Goal: Task Accomplishment & Management: Manage account settings

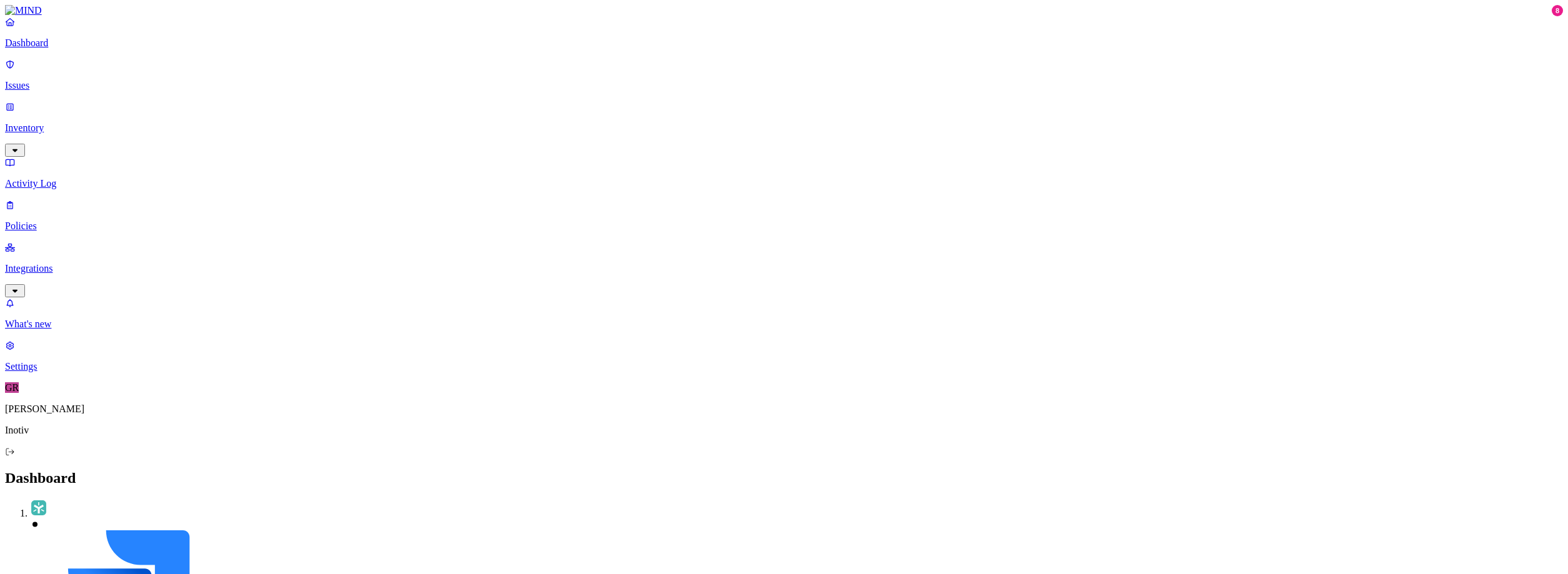
click at [20, 293] on nav "Dashboard Issues Inventory Activity Log Policies Integrations What's new 8 Sett…" at bounding box center [783, 194] width 1558 height 356
click at [46, 372] on link "Settings" at bounding box center [783, 356] width 1558 height 32
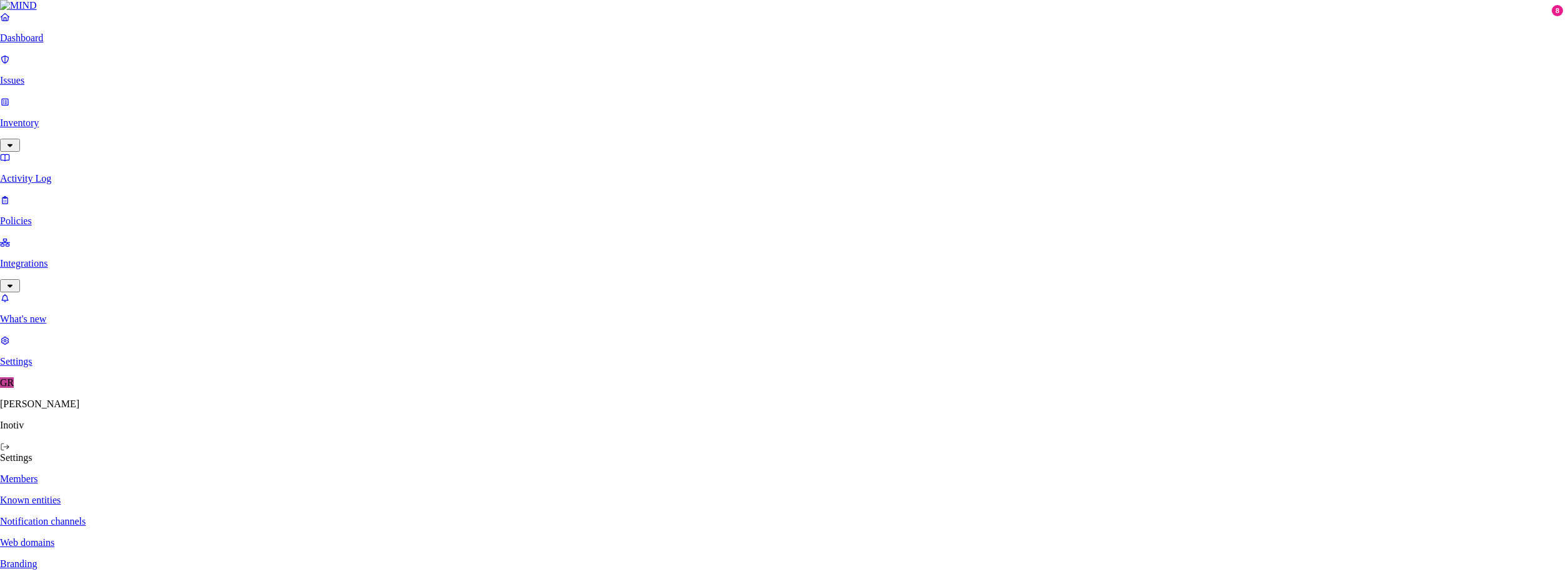
type input "[PERSON_NAME][EMAIL_ADDRESS][PERSON_NAME][DOMAIN_NAME]"
click at [37, 48] on p "Dashboard" at bounding box center [783, 43] width 1558 height 11
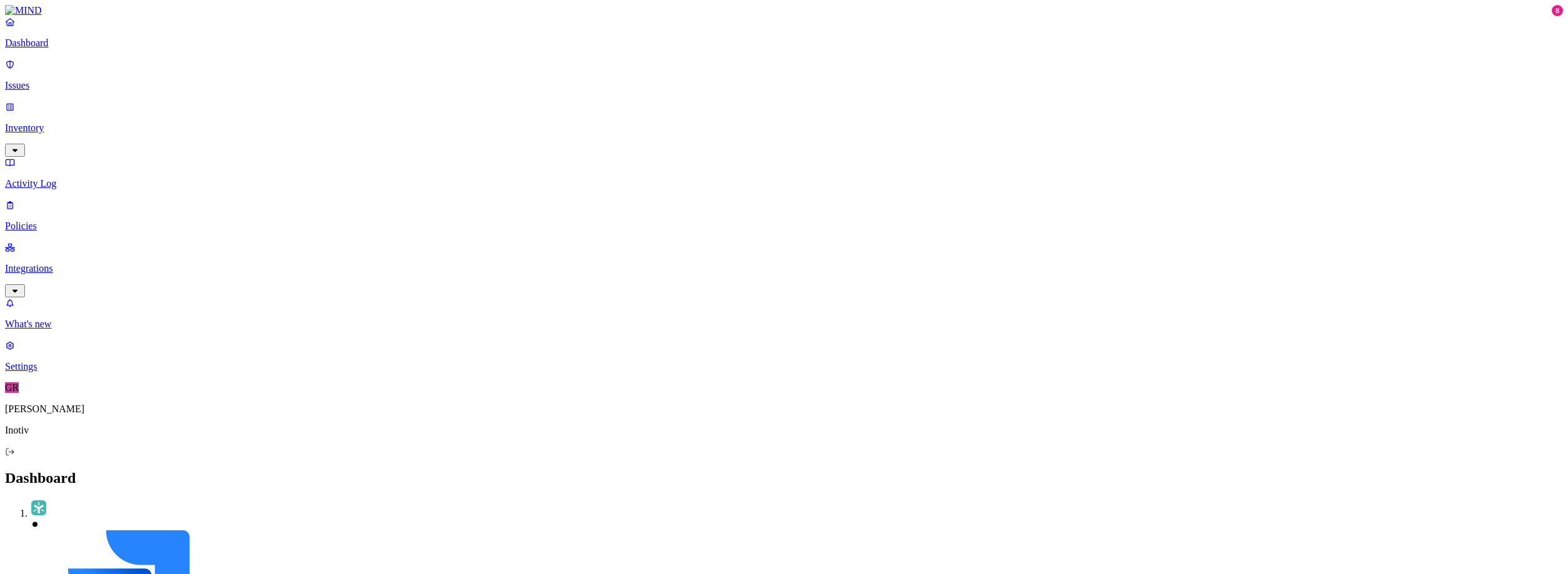
click at [55, 372] on p "Settings" at bounding box center [783, 367] width 1558 height 11
click at [175, 564] on p "Branding" at bounding box center [783, 569] width 1558 height 11
click at [55, 48] on p "Dashboard" at bounding box center [783, 43] width 1558 height 11
click at [105, 248] on nav "Dashboard Issues Inventory Activity Log Policies Integrations What's new 8 Sett…" at bounding box center [783, 194] width 1558 height 356
click at [78, 83] on link "Issues" at bounding box center [783, 75] width 1558 height 32
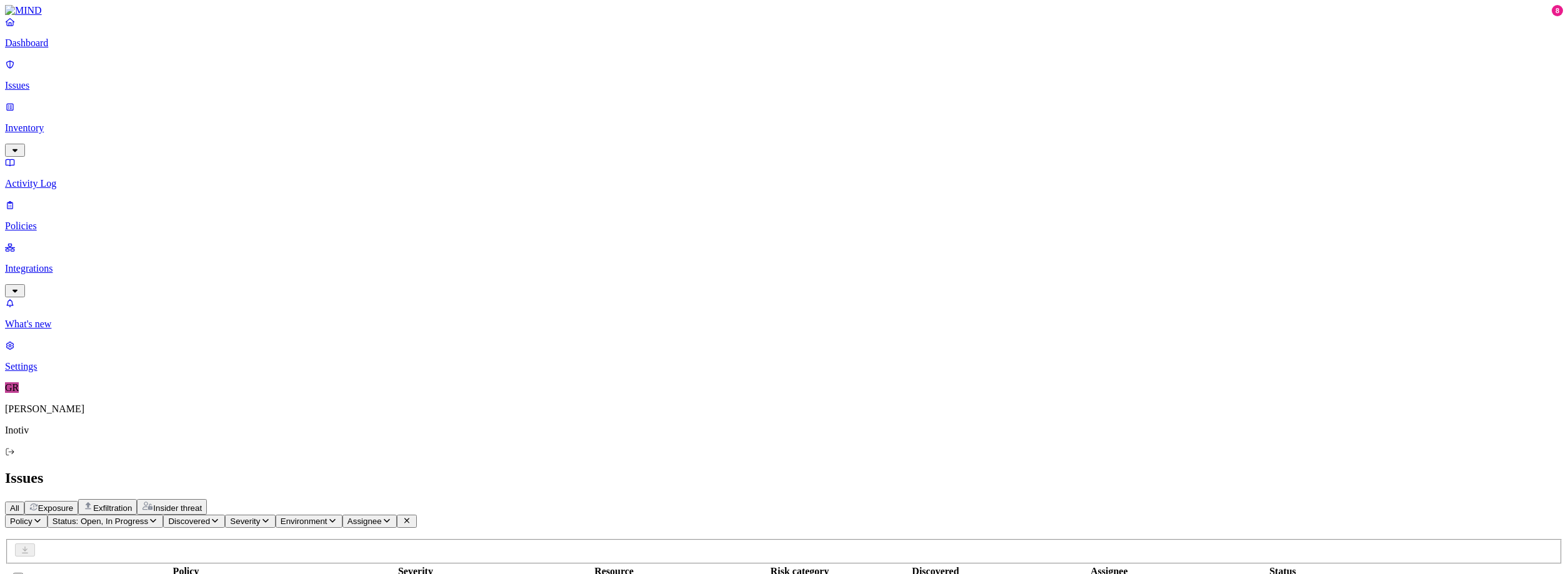
click at [39, 122] on p "Inventory" at bounding box center [783, 128] width 1558 height 11
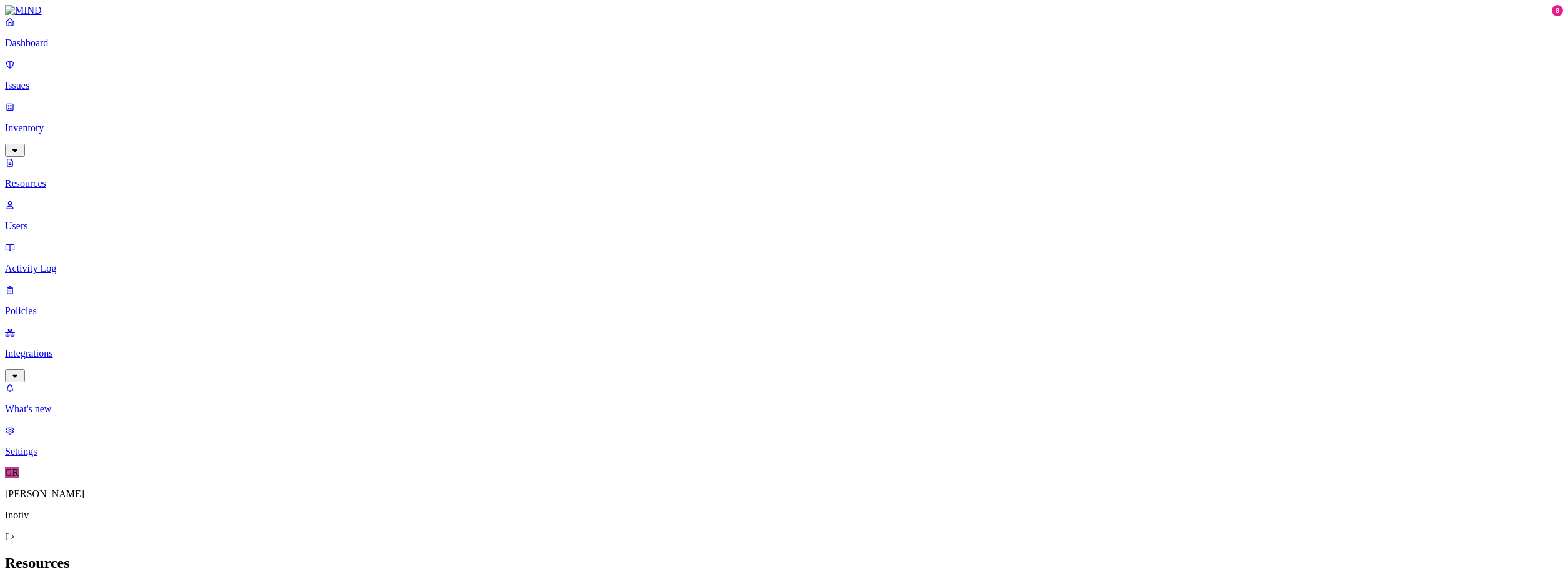
click at [15, 201] on icon at bounding box center [9, 205] width 10 height 8
click at [66, 263] on p "Activity Log" at bounding box center [783, 268] width 1558 height 11
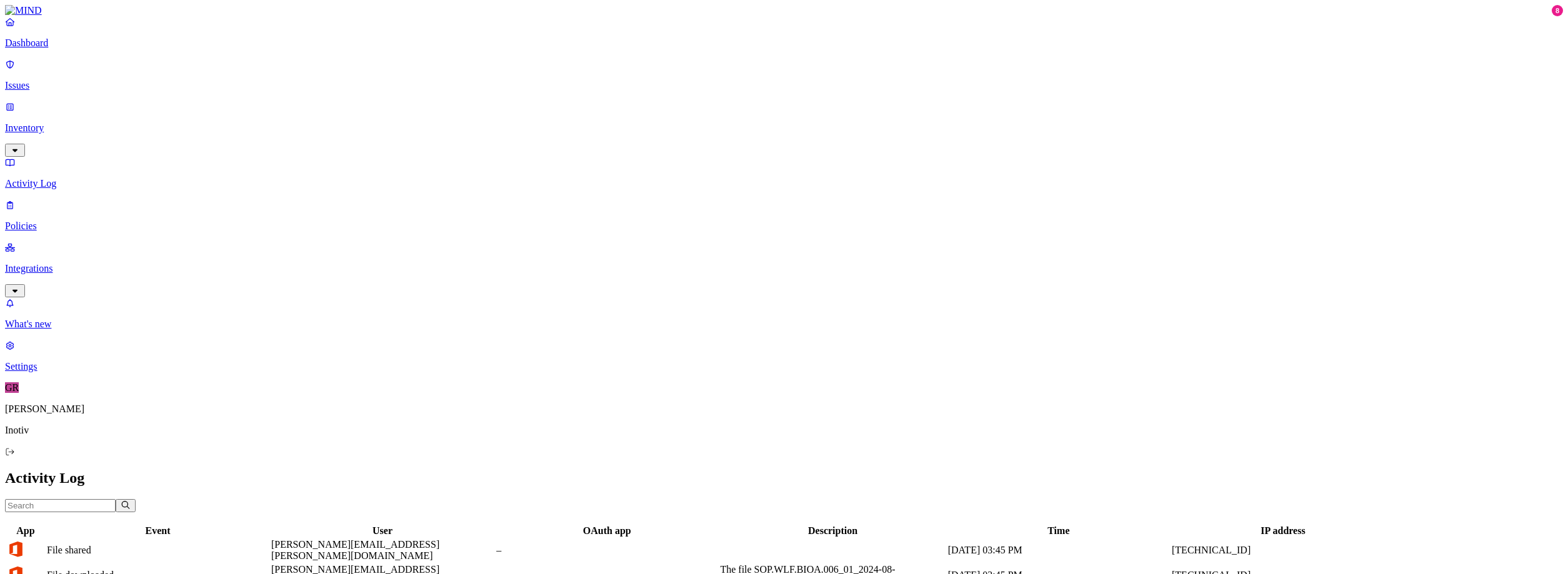
scroll to position [297, 0]
click at [46, 48] on p "Dashboard" at bounding box center [783, 43] width 1558 height 11
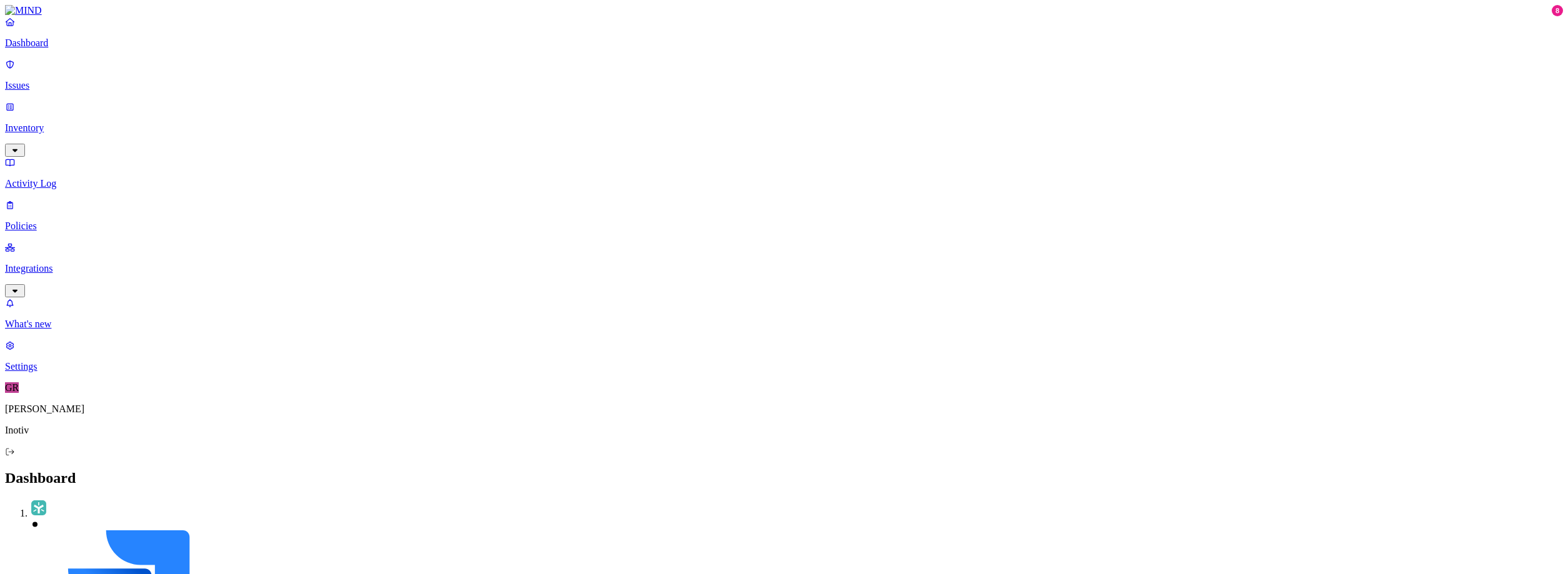
click at [34, 263] on p "Integrations" at bounding box center [783, 268] width 1558 height 11
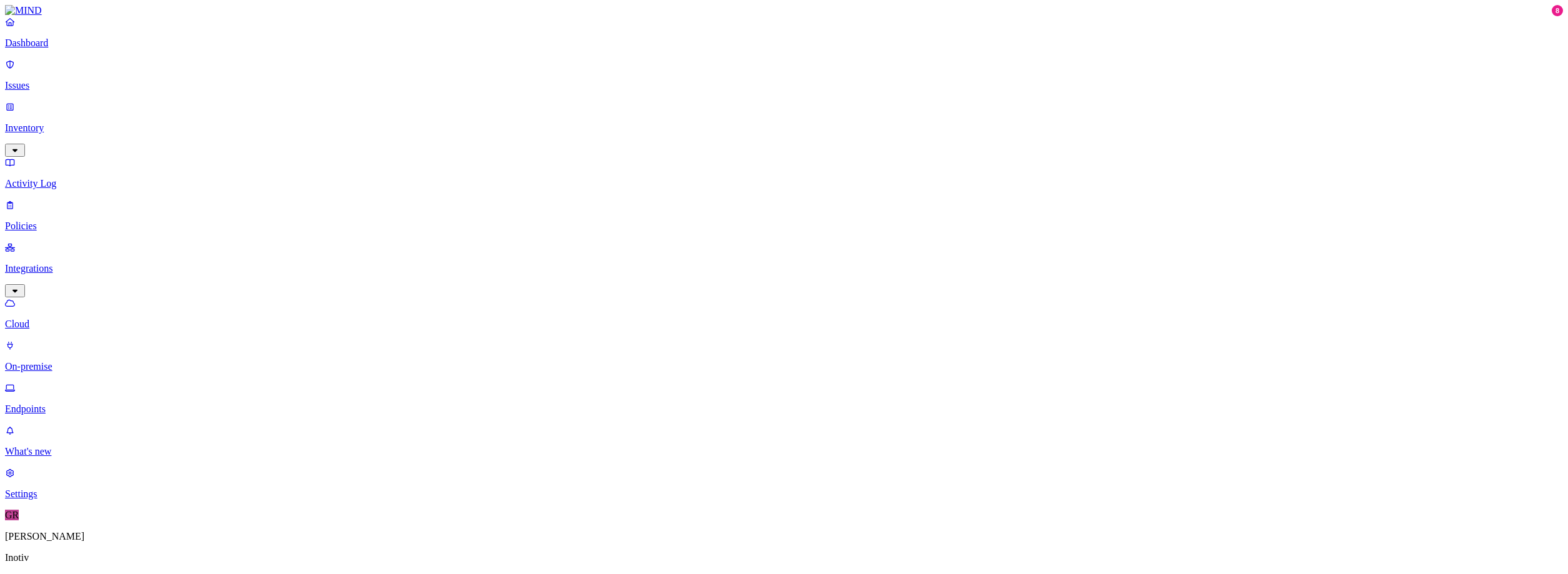
click at [56, 361] on p "On-premise" at bounding box center [783, 367] width 1558 height 11
click at [50, 404] on p "Endpoints" at bounding box center [783, 409] width 1558 height 11
click at [54, 297] on link "Cloud" at bounding box center [783, 314] width 1558 height 32
click at [52, 48] on link "Dashboard" at bounding box center [783, 32] width 1558 height 32
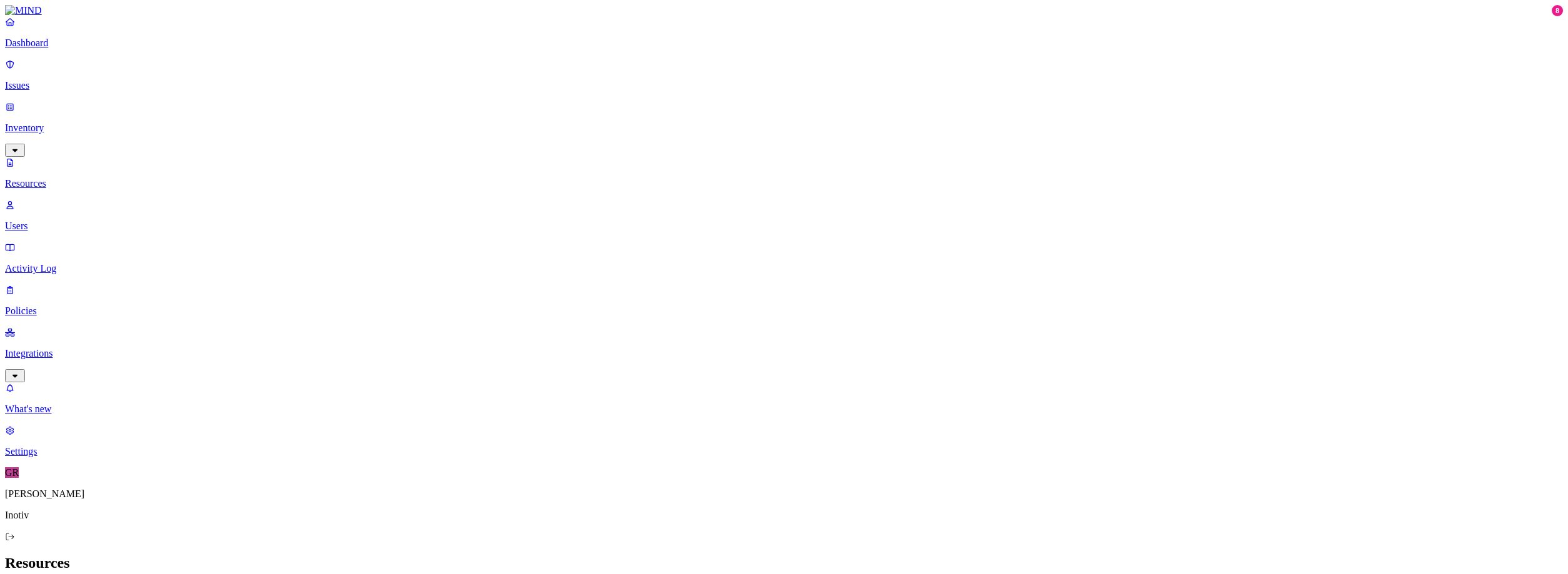
click at [43, 48] on p "Dashboard" at bounding box center [783, 43] width 1558 height 11
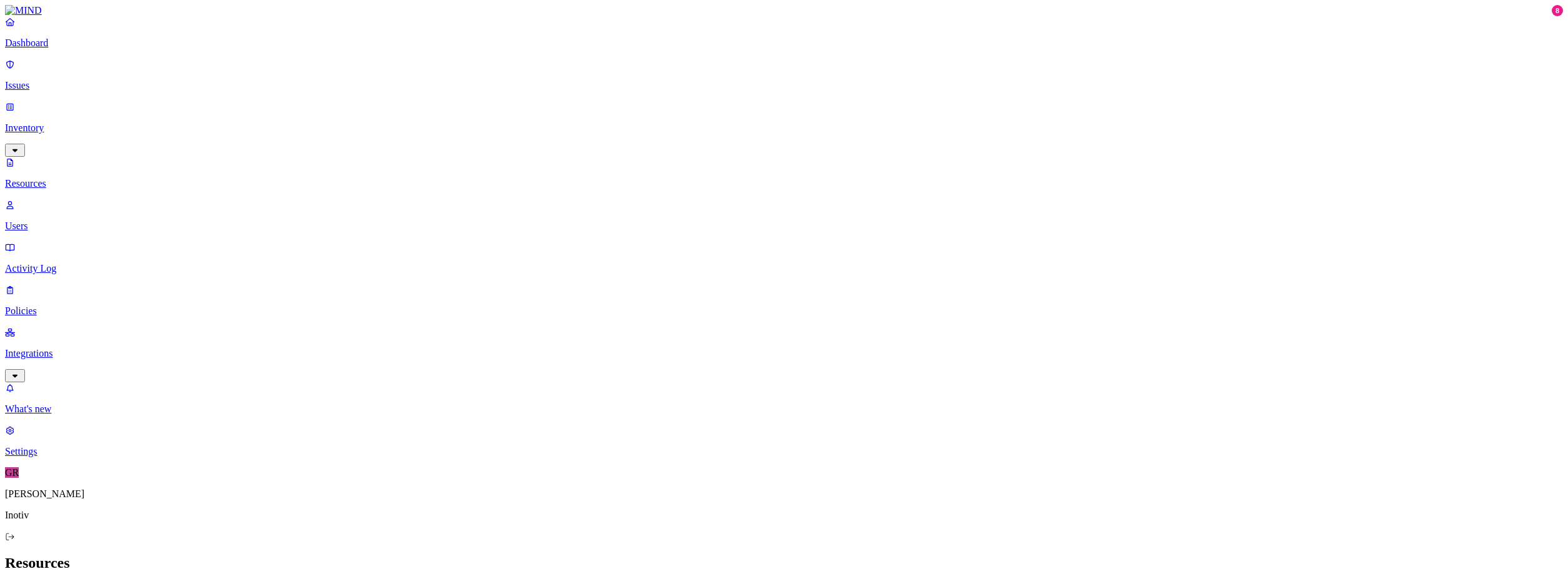
click at [57, 178] on p "Resources" at bounding box center [783, 184] width 1558 height 11
click at [49, 48] on p "Dashboard" at bounding box center [783, 43] width 1558 height 11
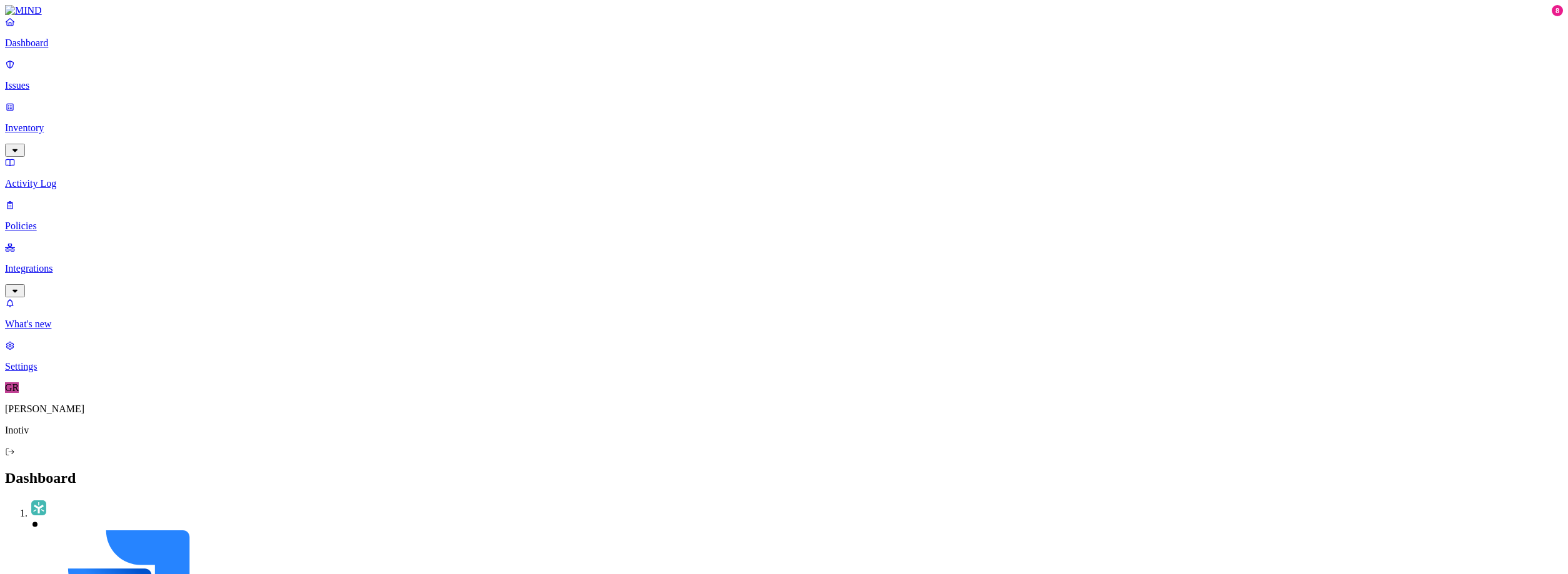
scroll to position [110, 0]
click at [27, 78] on link "Issues" at bounding box center [783, 75] width 1558 height 32
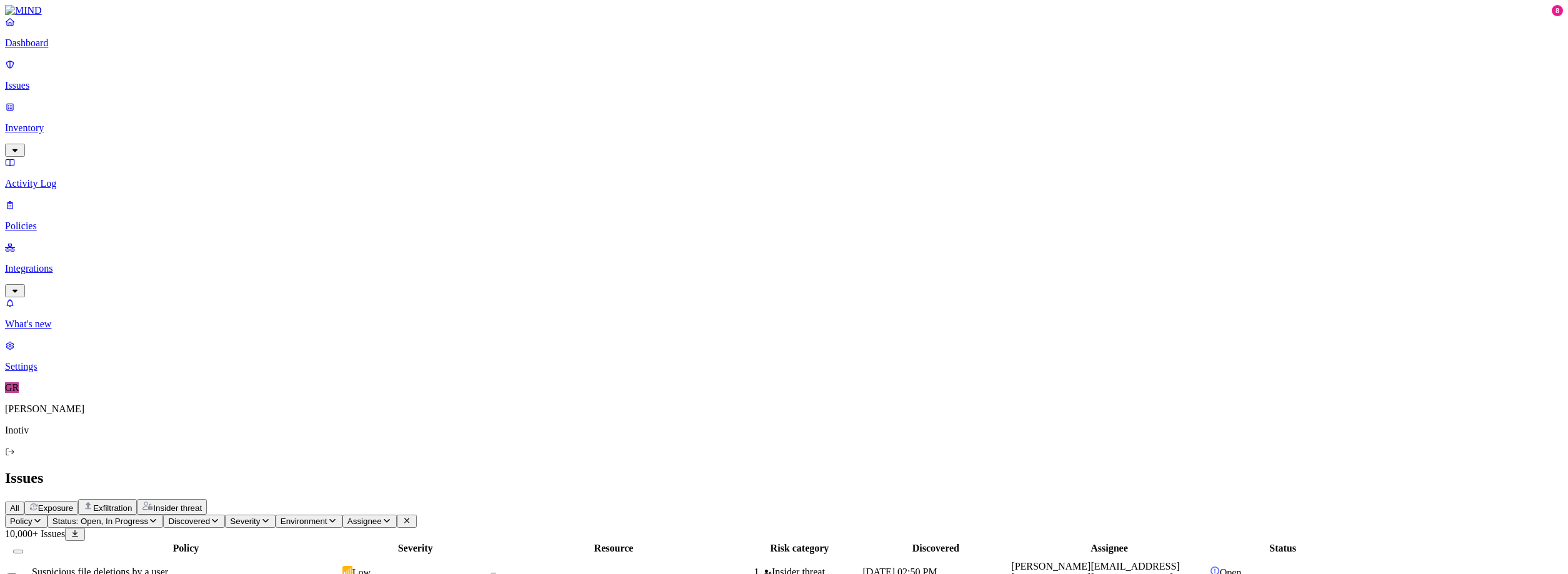
click at [62, 122] on p "Inventory" at bounding box center [783, 128] width 1558 height 11
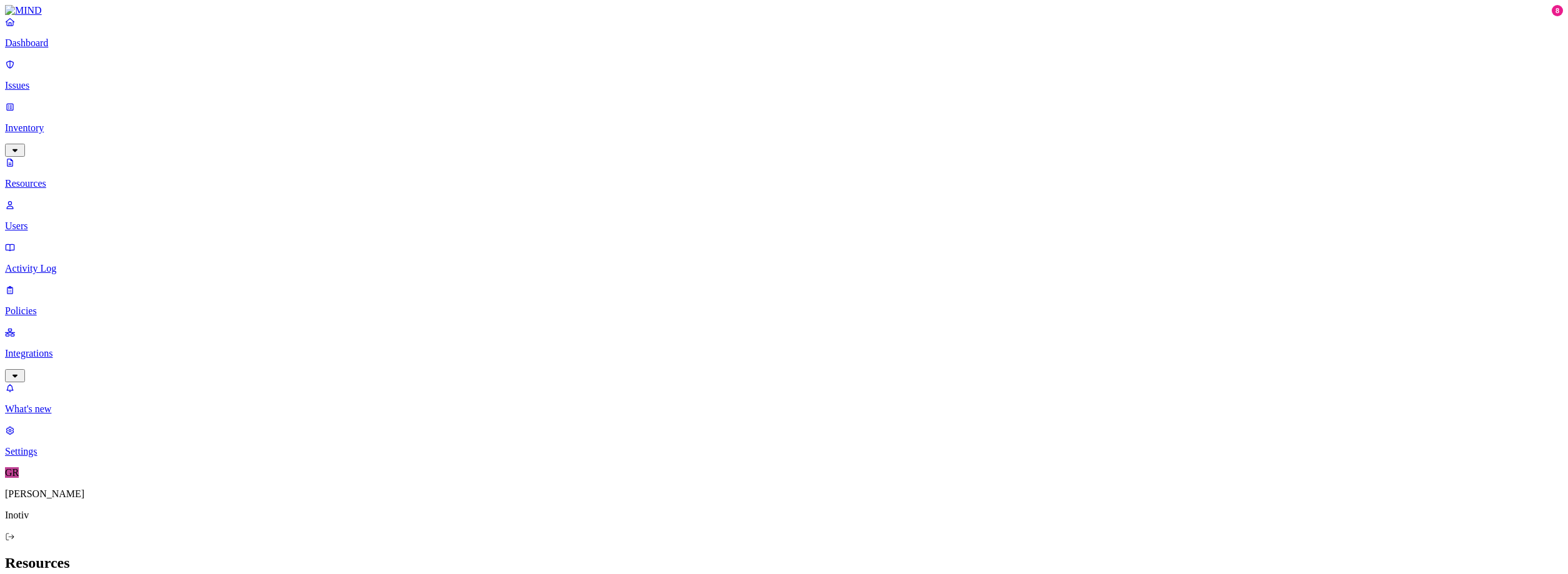
click at [50, 221] on p "Users" at bounding box center [783, 226] width 1558 height 11
click at [57, 263] on p "Activity Log" at bounding box center [783, 268] width 1558 height 11
